Goal: Navigation & Orientation: Find specific page/section

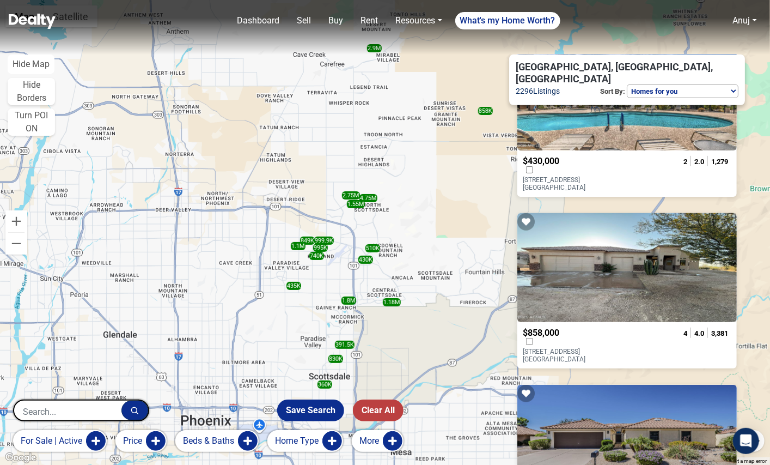
scroll to position [255, 0]
click at [545, 347] on p "31207 N 161ST Place Scottsdale, AZ 85262" at bounding box center [567, 354] width 88 height 15
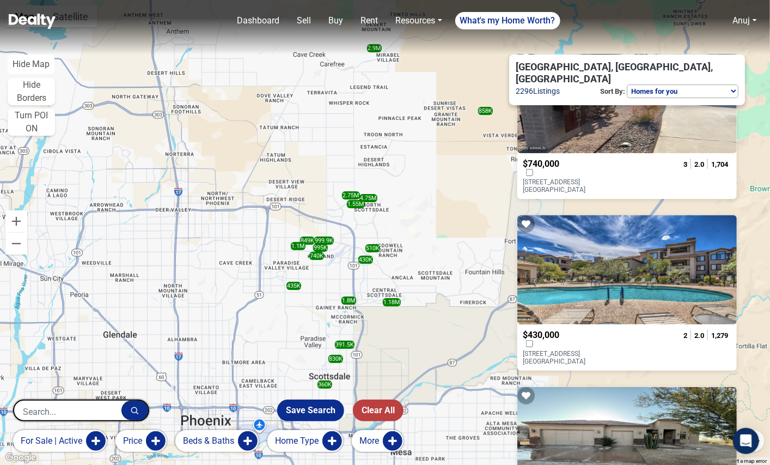
scroll to position [0, 0]
